Goal: Task Accomplishment & Management: Manage account settings

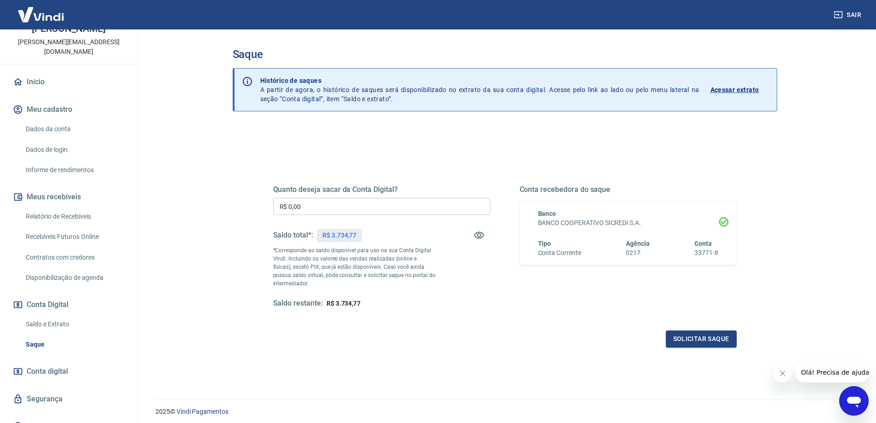
scroll to position [58, 0]
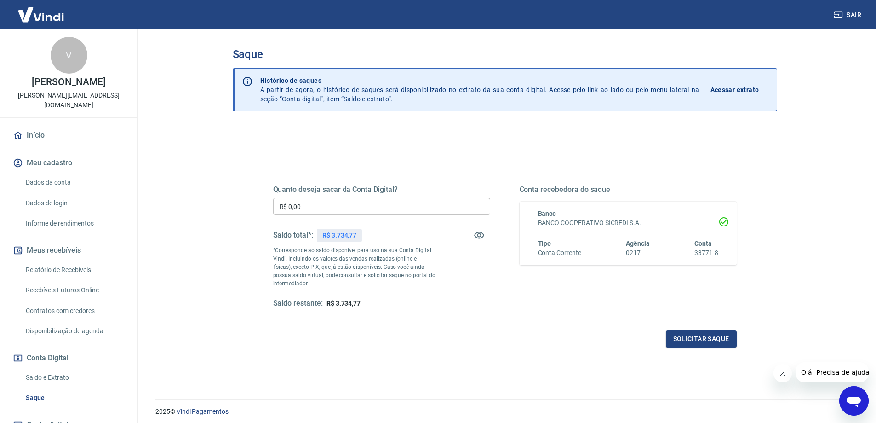
click at [66, 242] on button "Meus recebíveis" at bounding box center [68, 250] width 115 height 20
click at [69, 260] on link "Relatório de Recebíveis" at bounding box center [74, 269] width 104 height 19
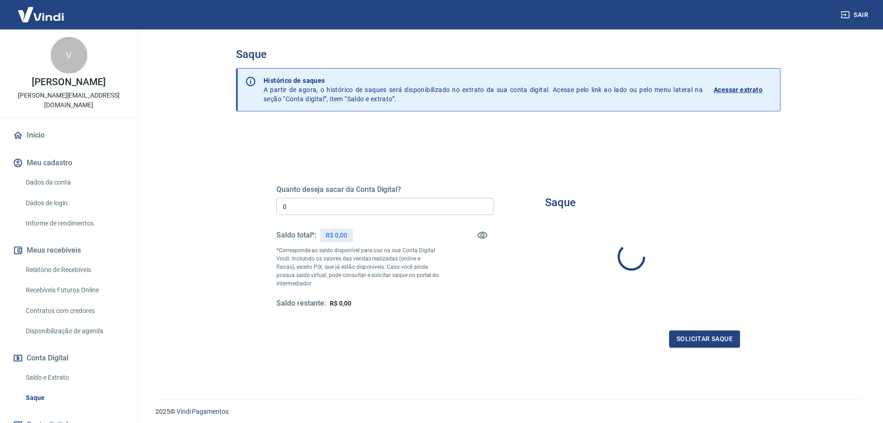
type input "R$ 0,00"
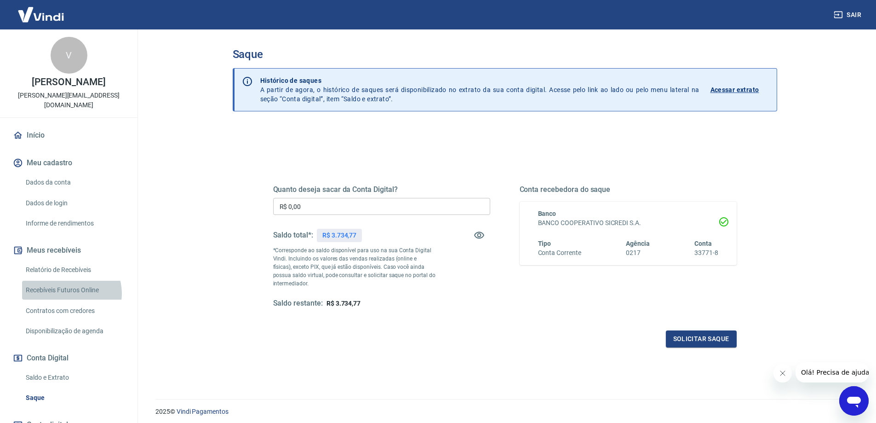
click at [69, 283] on link "Recebíveis Futuros Online" at bounding box center [74, 290] width 104 height 19
